Goal: Navigation & Orientation: Find specific page/section

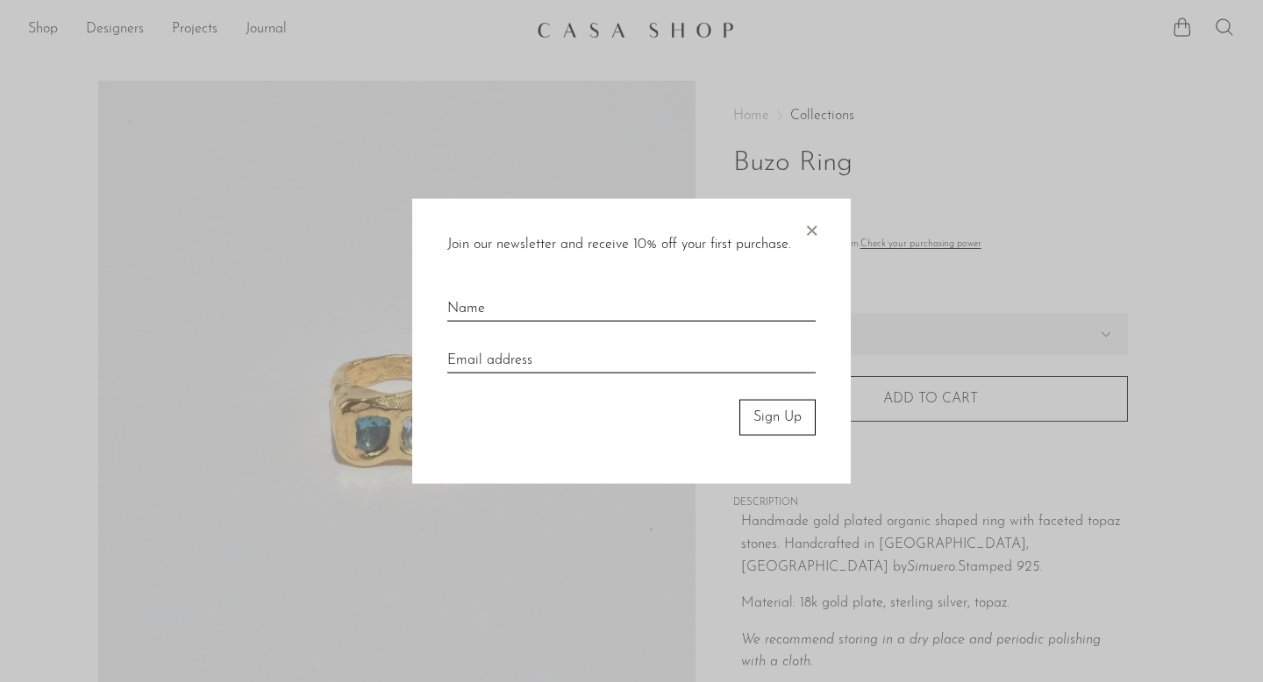
click at [815, 230] on span "×" at bounding box center [812, 227] width 18 height 56
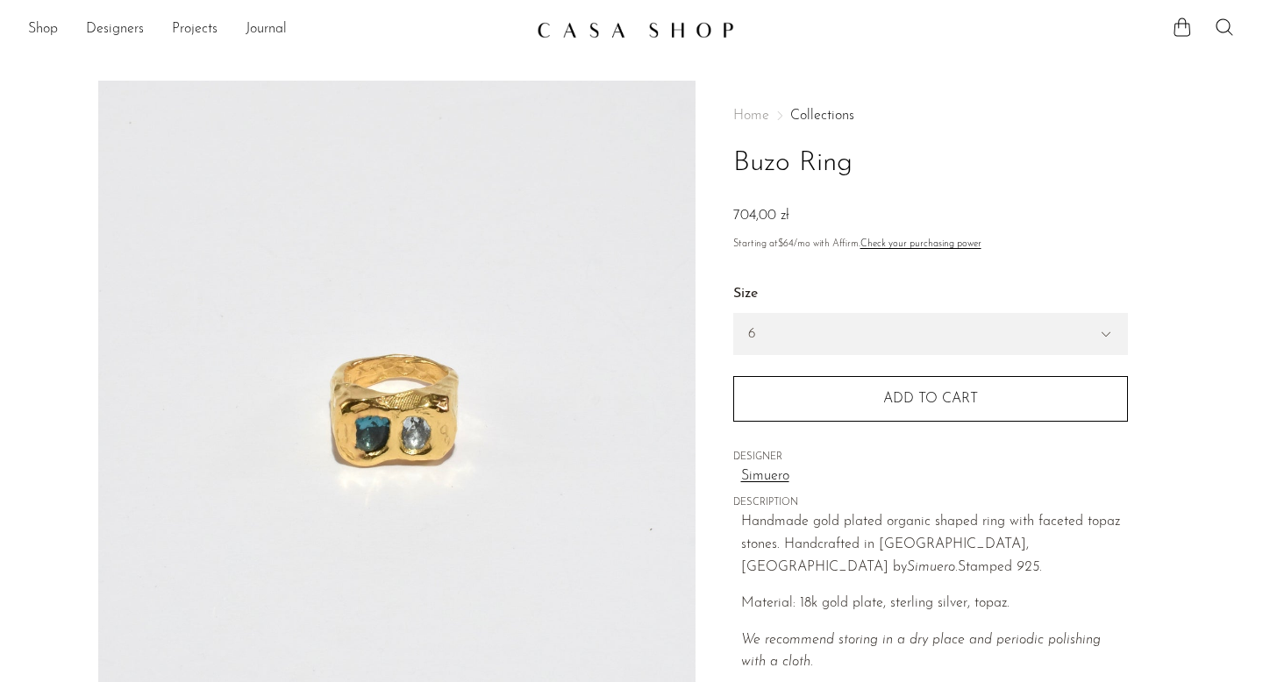
click at [824, 162] on h1 "Buzo Ring" at bounding box center [930, 163] width 395 height 45
click at [761, 166] on h1 "Buzo Ring" at bounding box center [930, 163] width 395 height 45
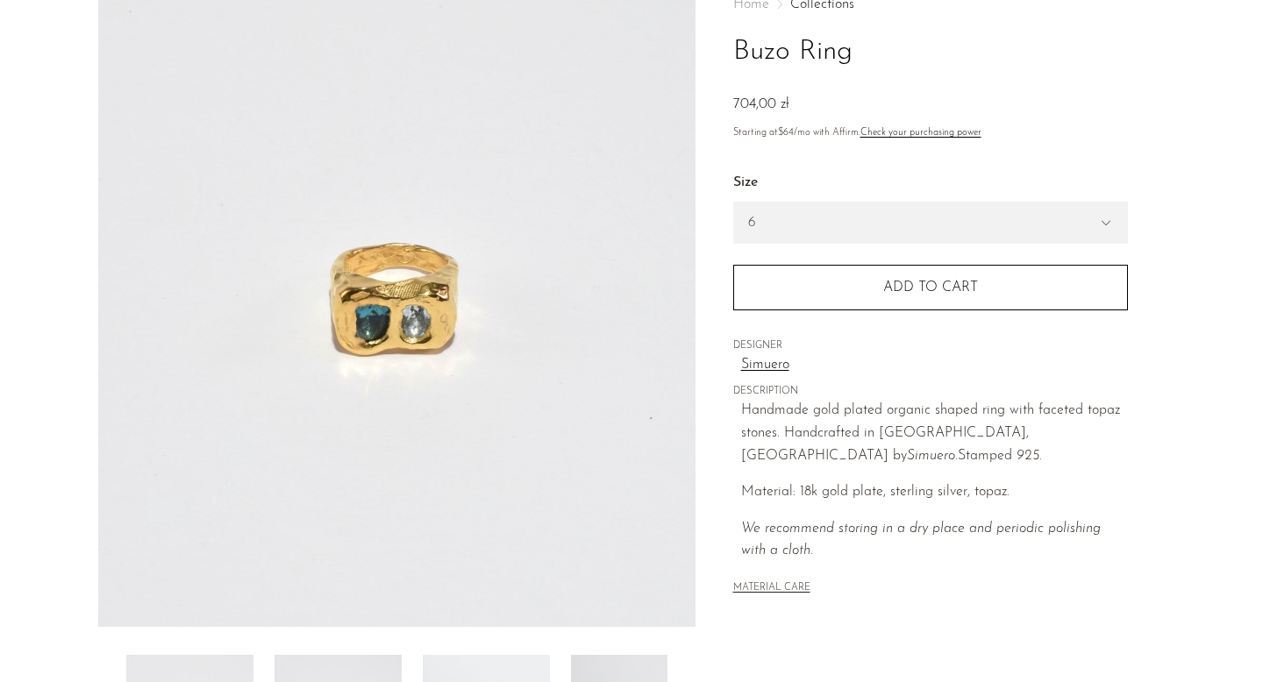
scroll to position [119, 0]
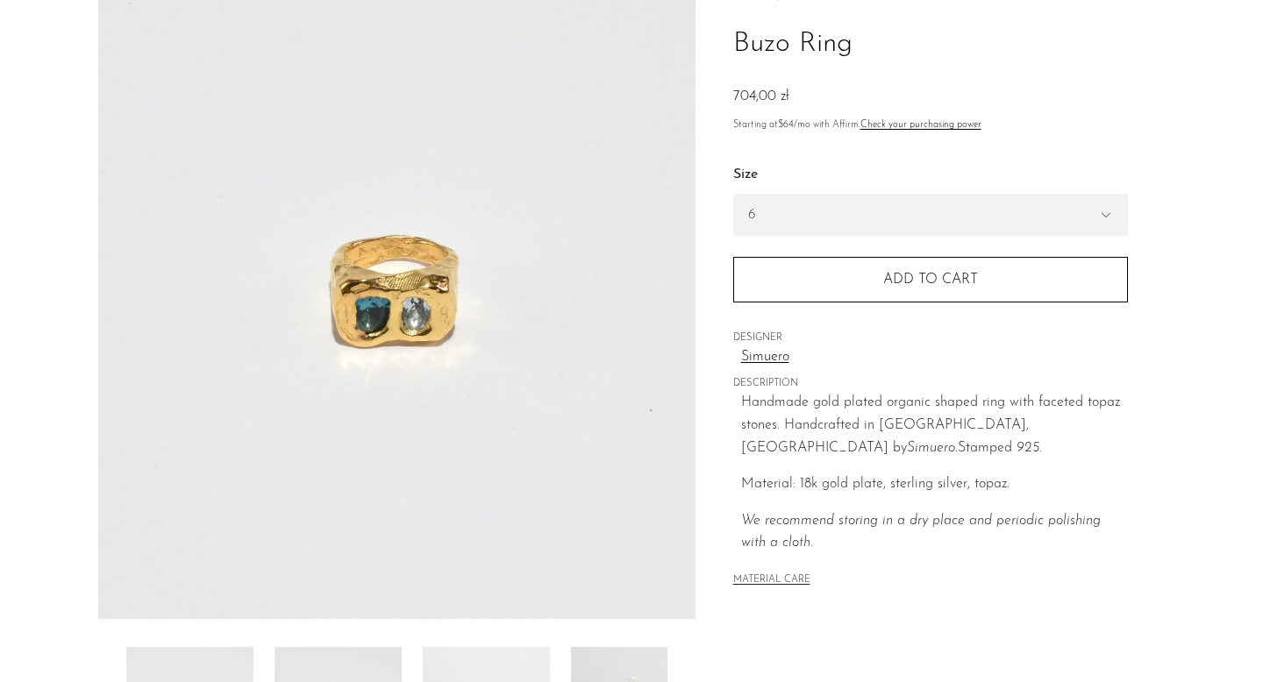
click at [765, 361] on link "Simuero" at bounding box center [934, 357] width 387 height 23
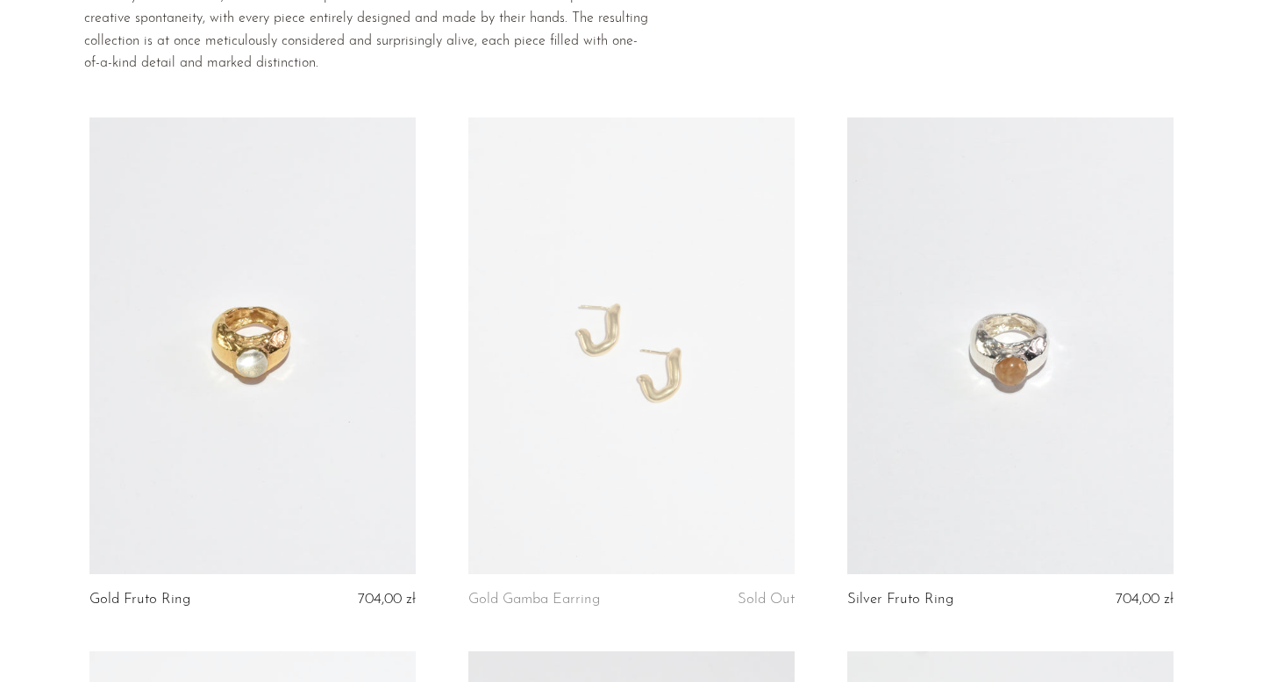
scroll to position [205, 0]
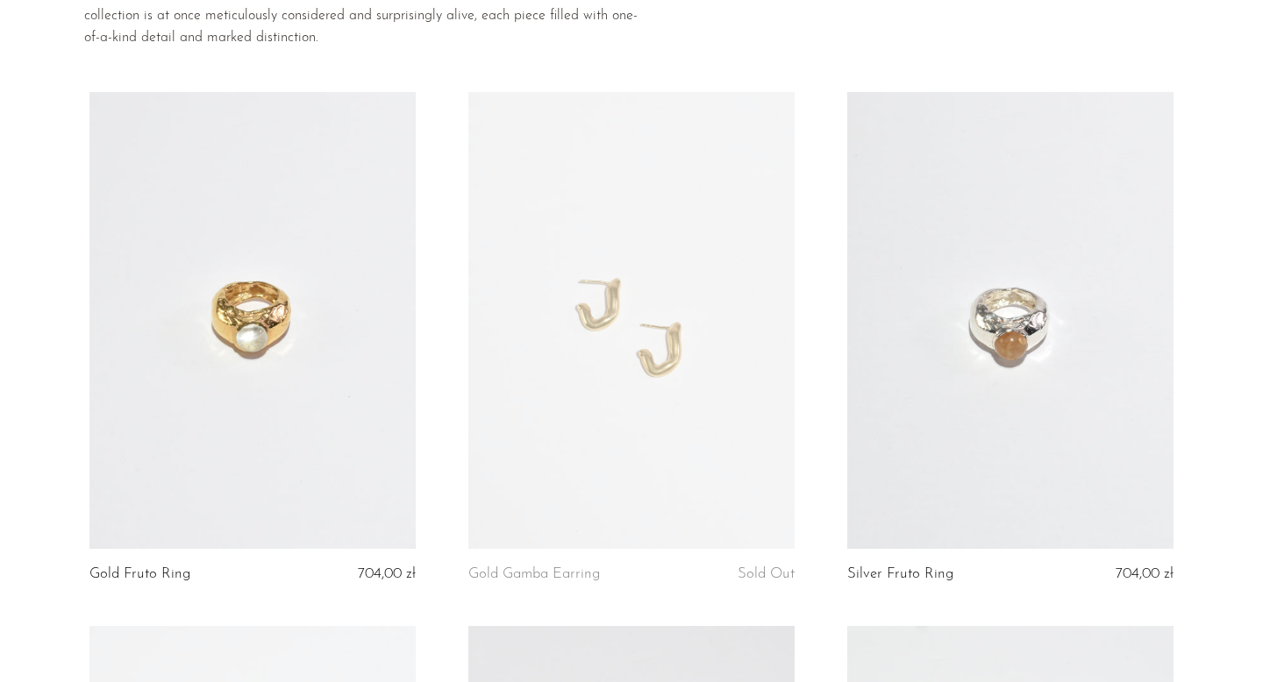
click at [123, 145] on link at bounding box center [252, 320] width 326 height 457
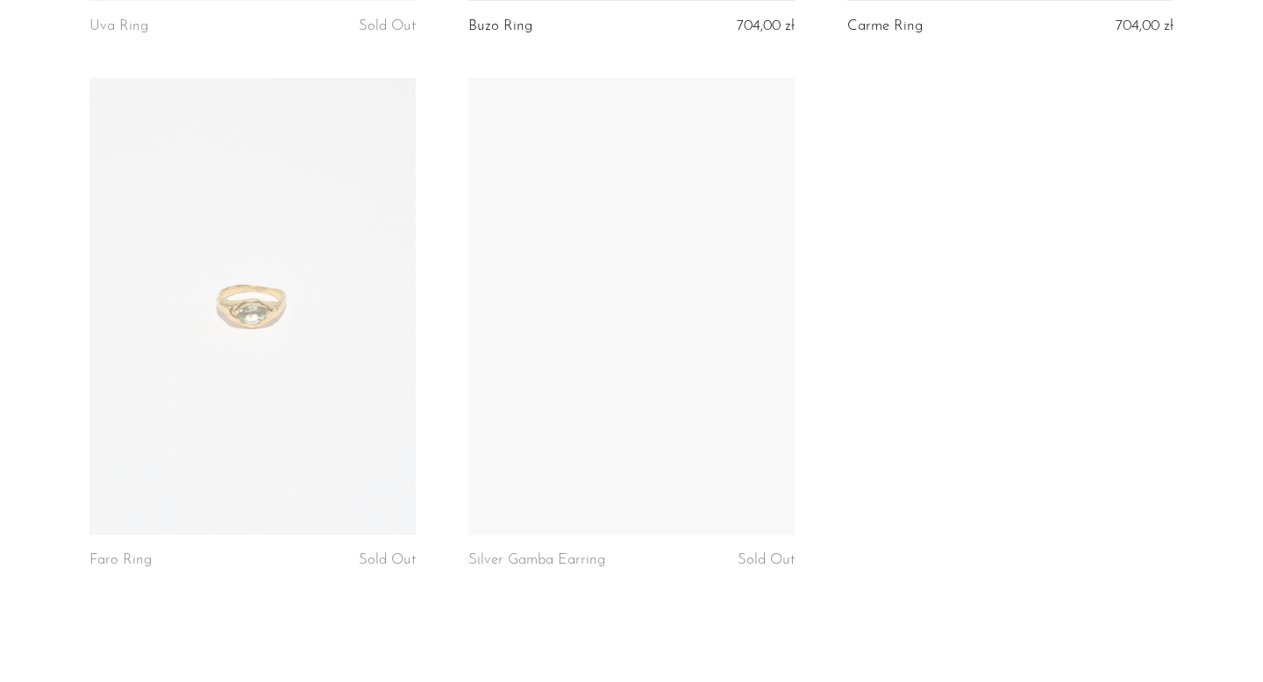
scroll to position [0, 0]
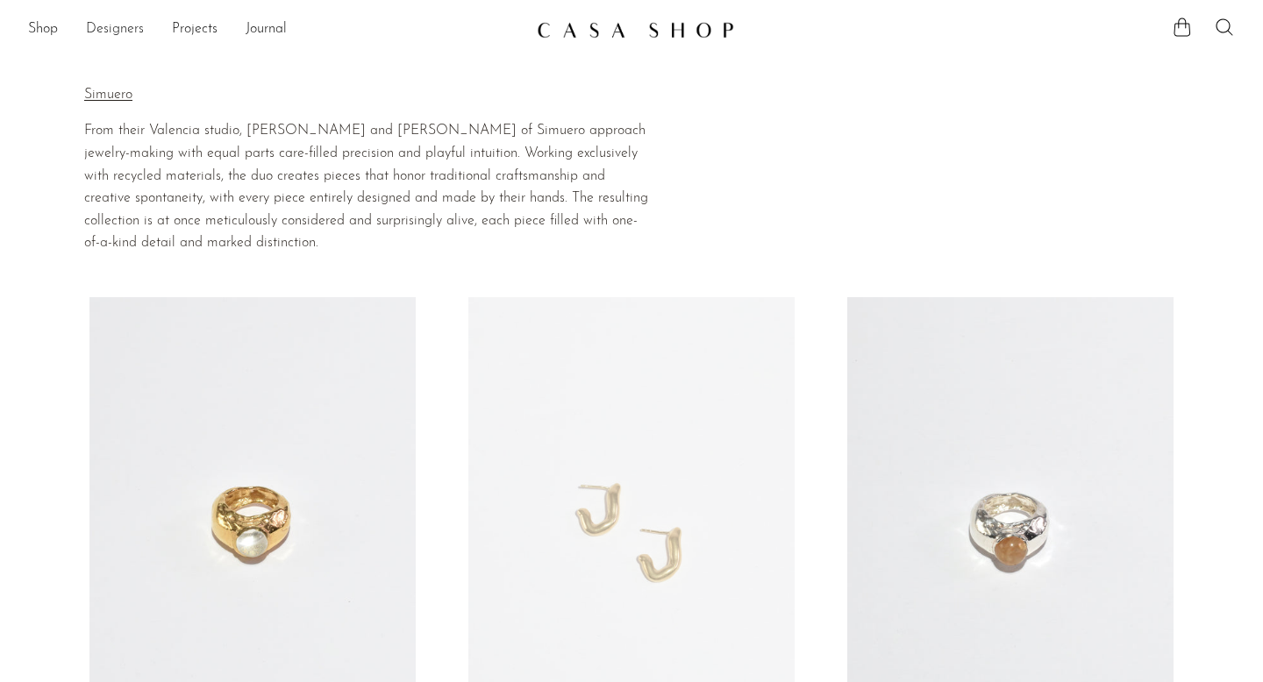
click at [121, 27] on link "Designers" at bounding box center [115, 29] width 58 height 23
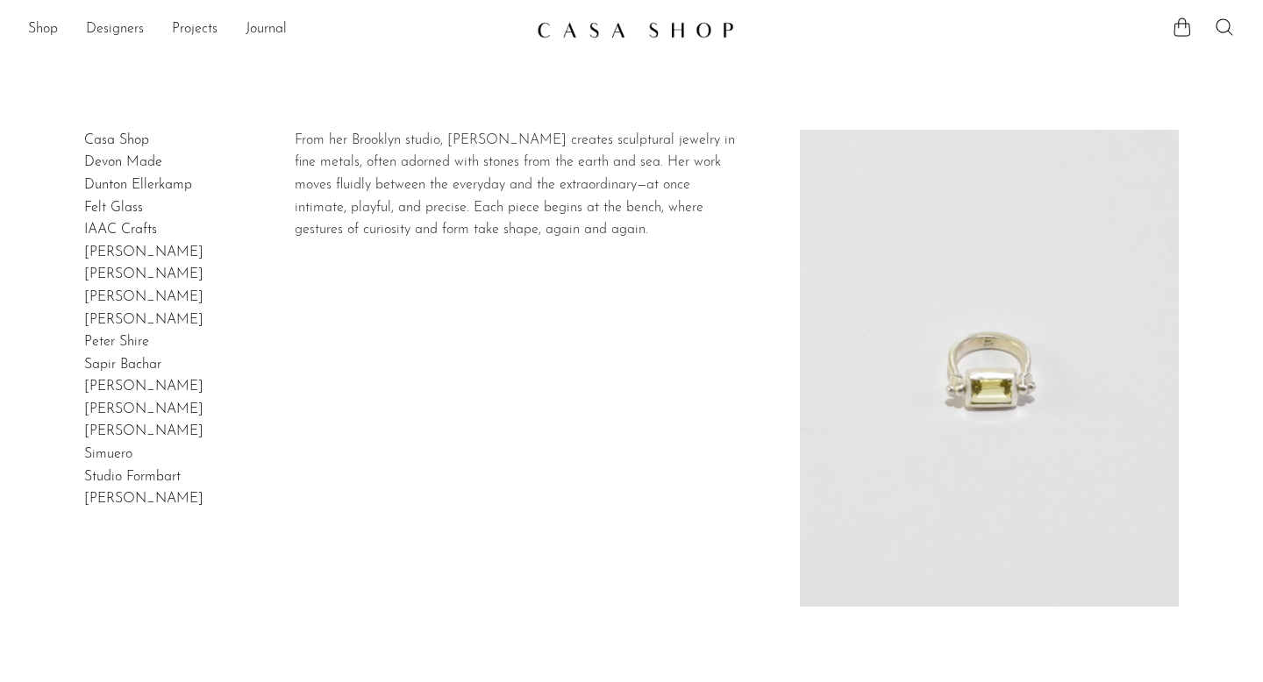
click at [127, 329] on h2 "Lizzie Ames" at bounding box center [143, 321] width 119 height 23
click at [125, 319] on link "Lizzie Ames" at bounding box center [143, 320] width 119 height 14
